Goal: Information Seeking & Learning: Stay updated

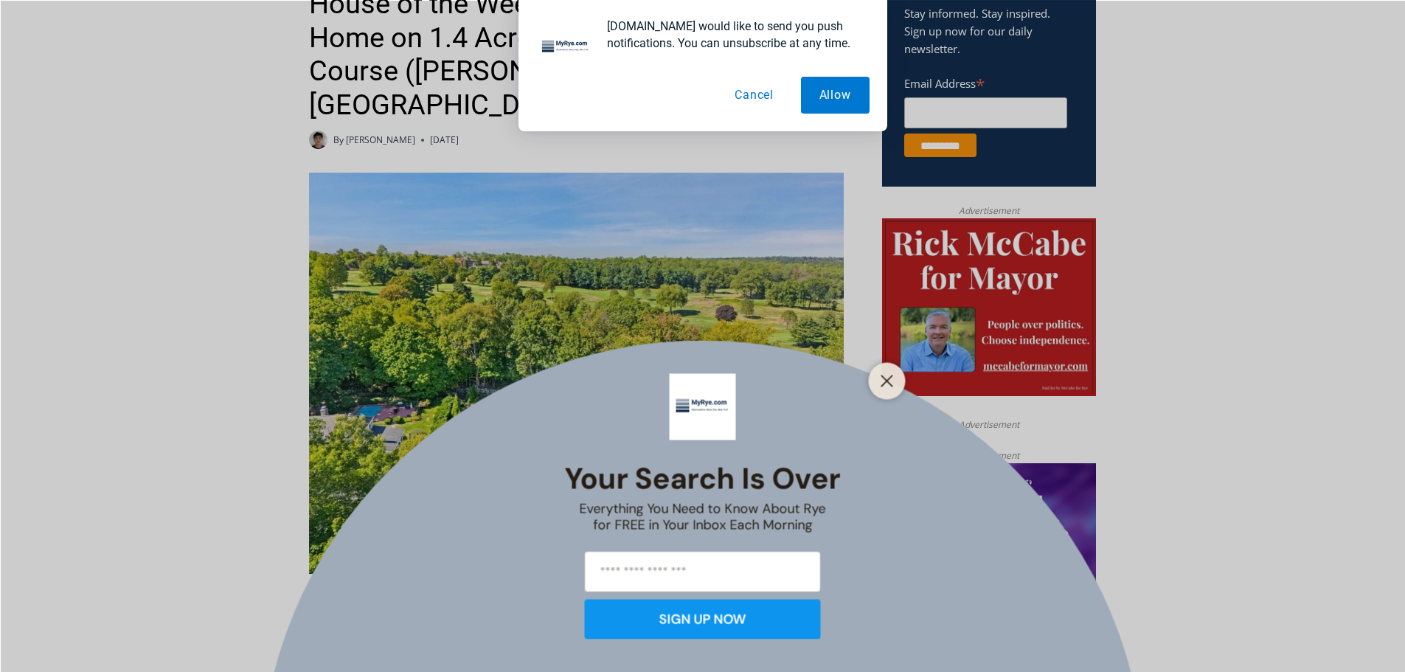
scroll to position [709, 0]
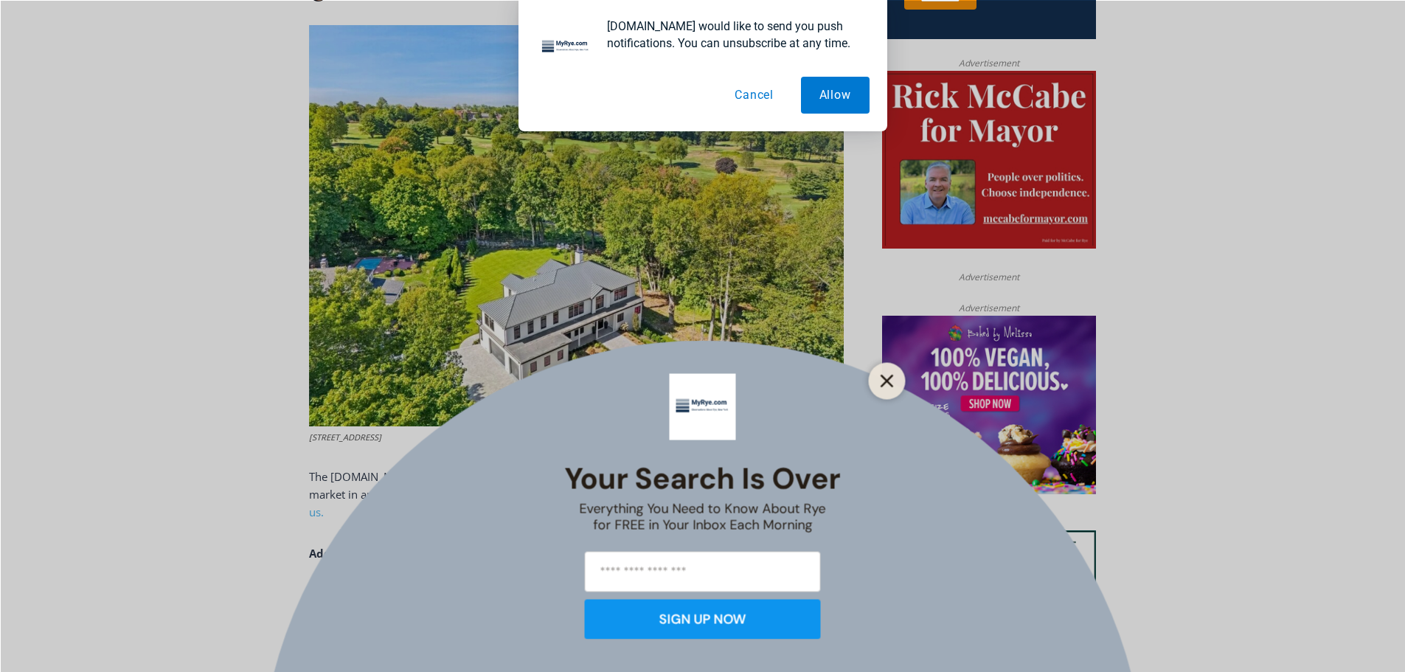
click at [882, 377] on line "Close" at bounding box center [887, 381] width 10 height 10
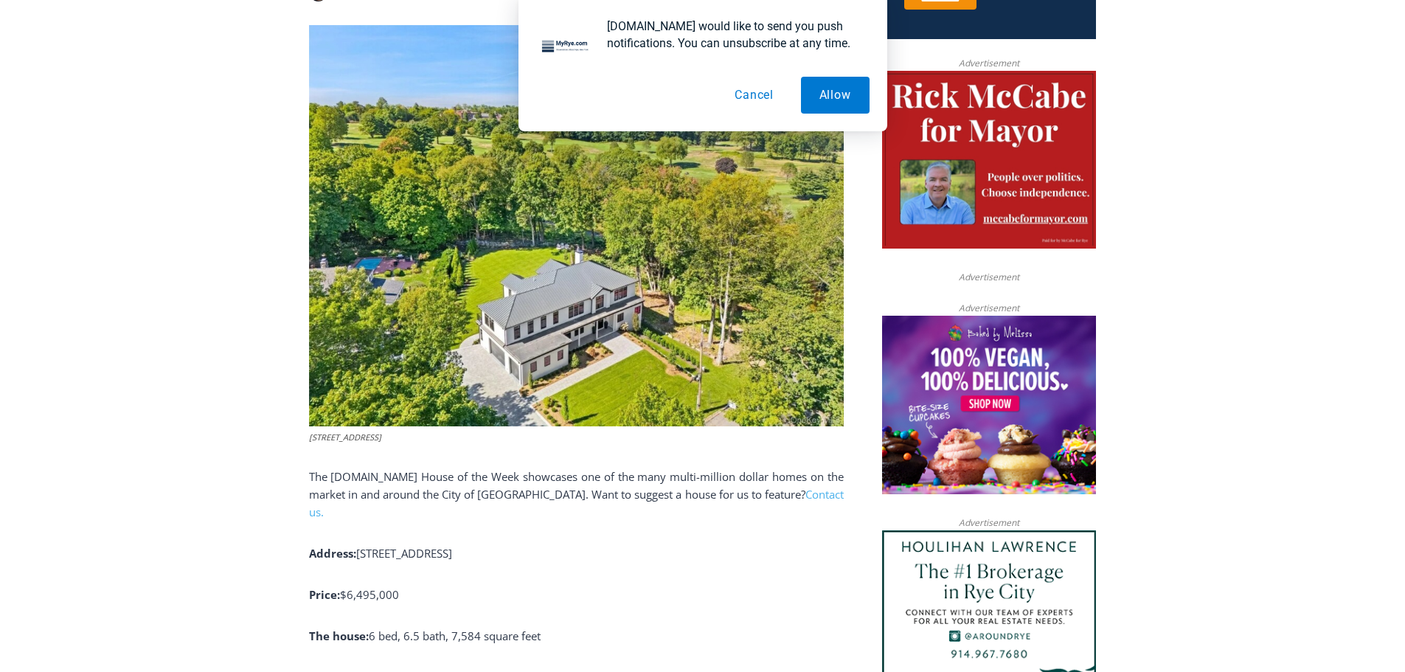
click at [745, 93] on button "Cancel" at bounding box center [754, 95] width 76 height 37
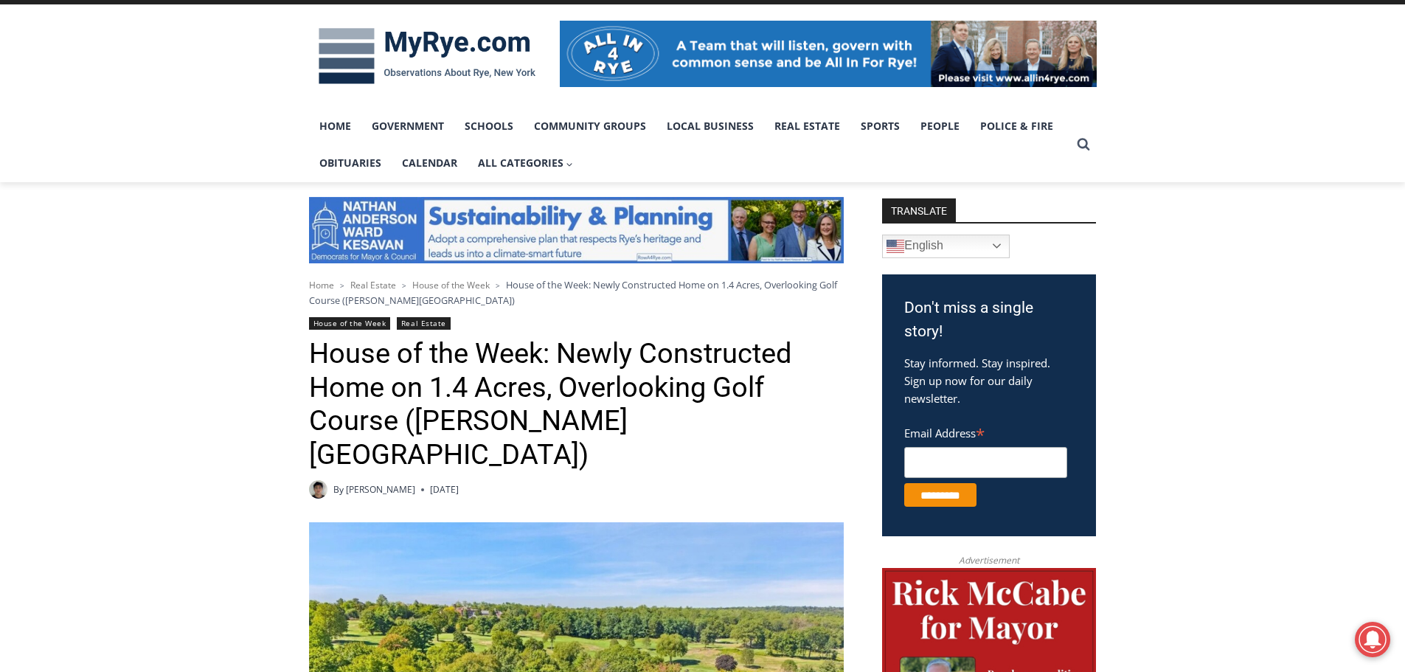
scroll to position [193, 0]
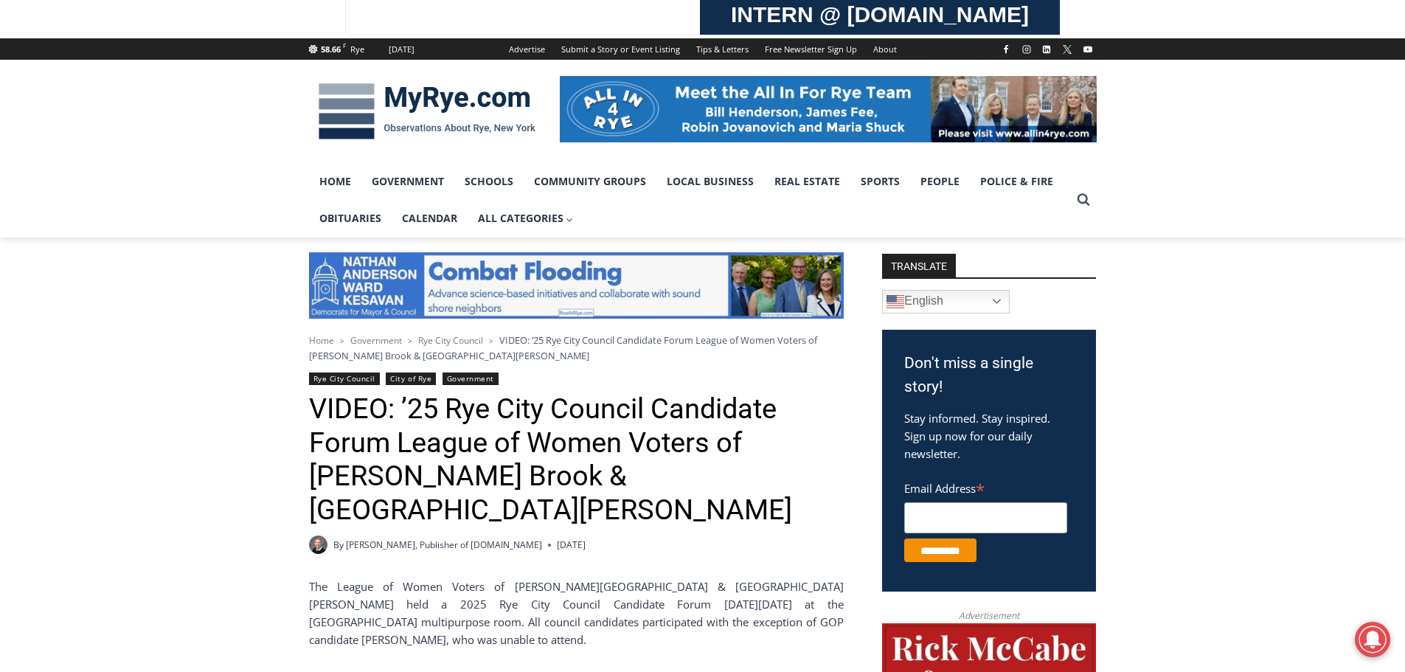
scroll to position [148, 0]
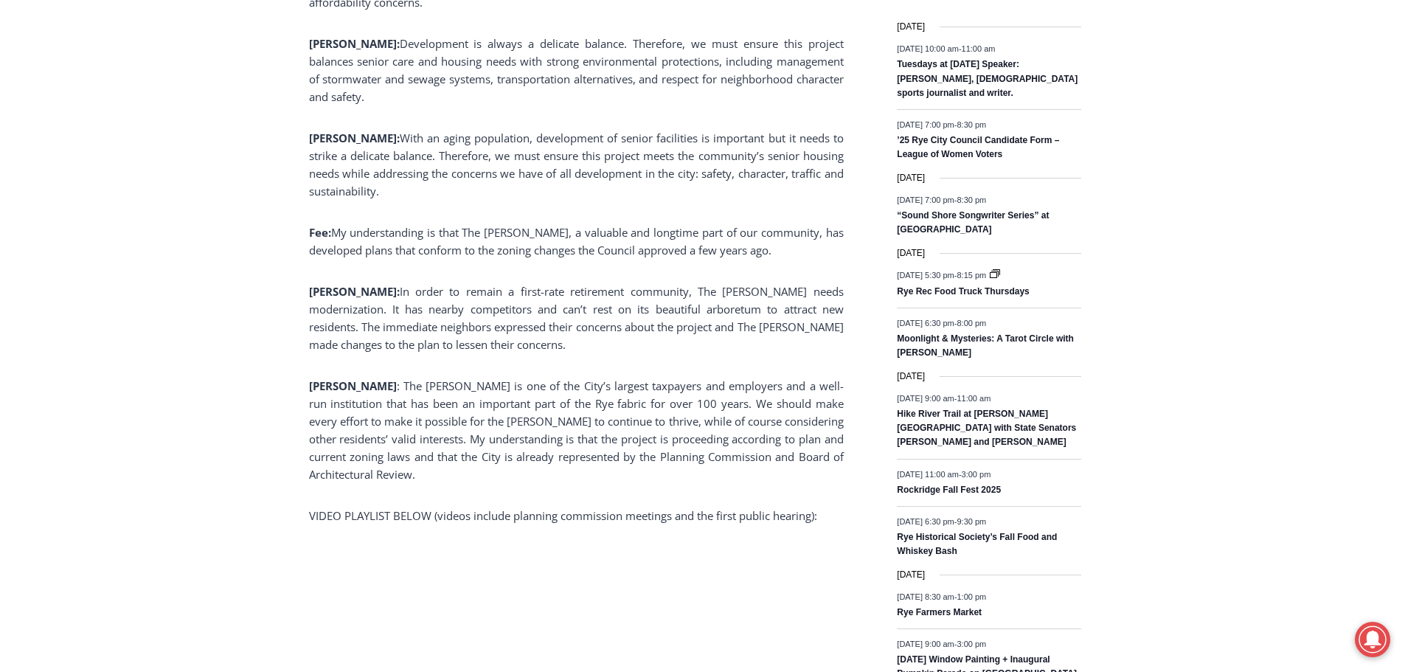
scroll to position [1992, 0]
